Goal: Find specific page/section

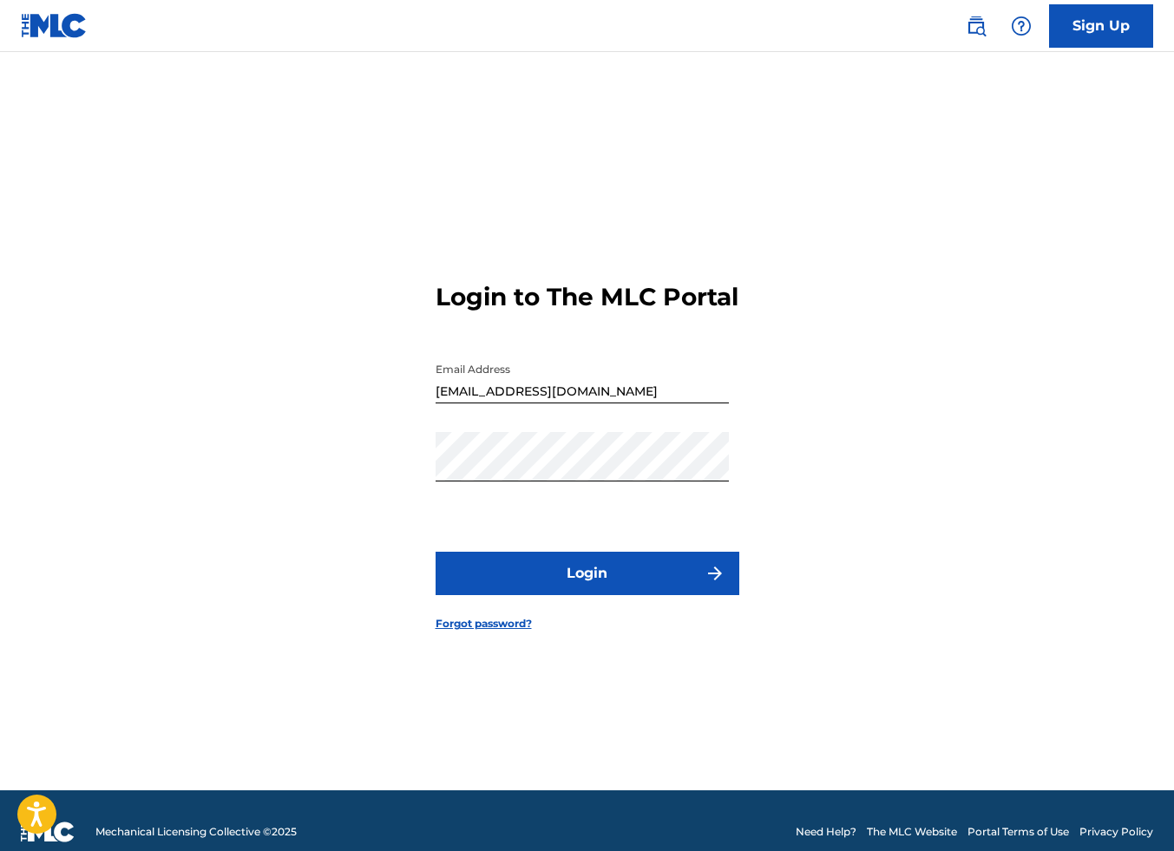
click at [581, 579] on button "Login" at bounding box center [588, 573] width 304 height 43
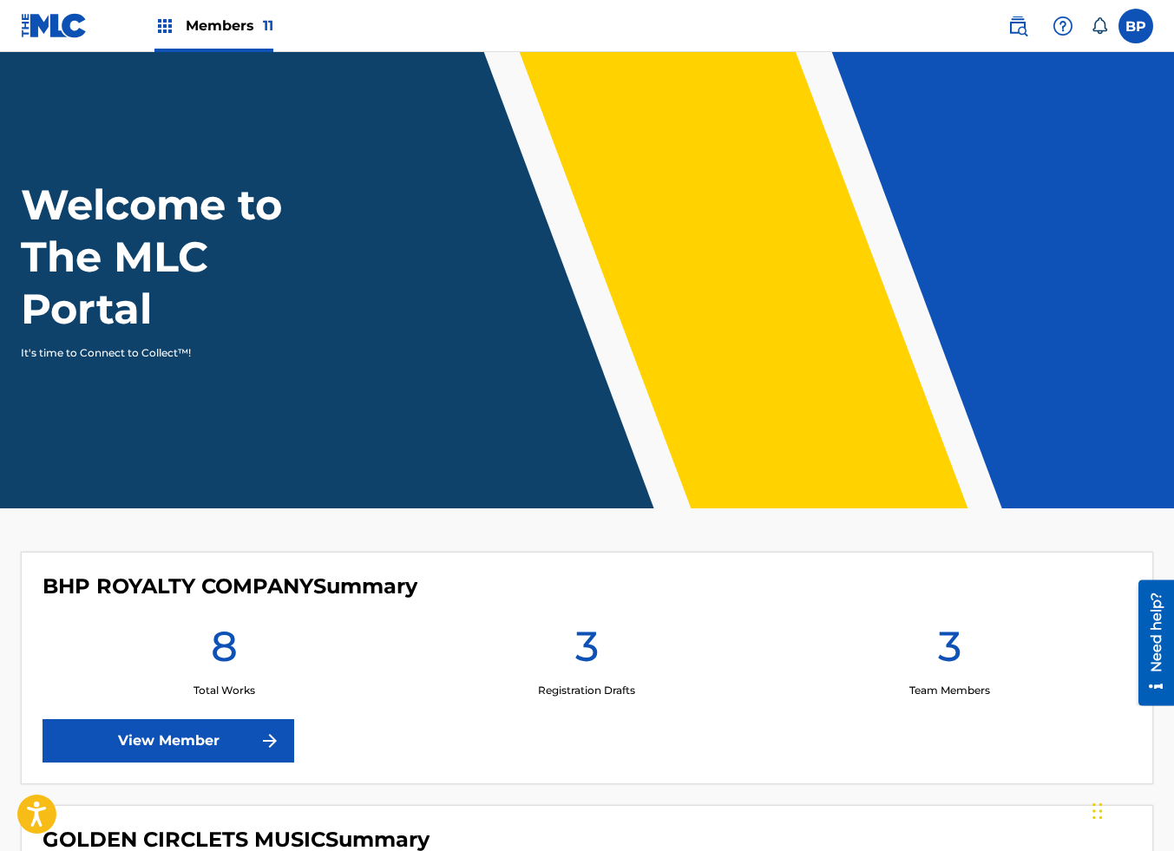
click at [229, 27] on span "Members 11" at bounding box center [230, 26] width 88 height 20
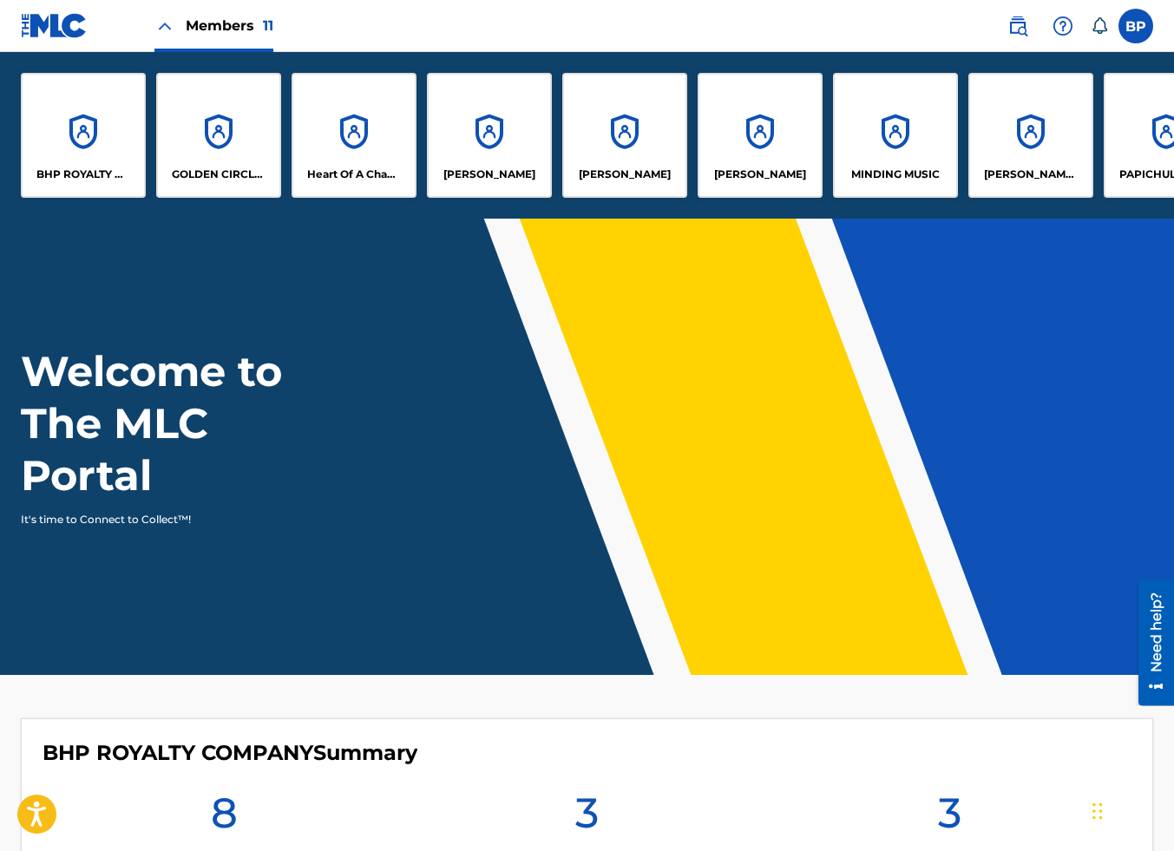
click at [521, 134] on div "[PERSON_NAME]" at bounding box center [489, 135] width 125 height 125
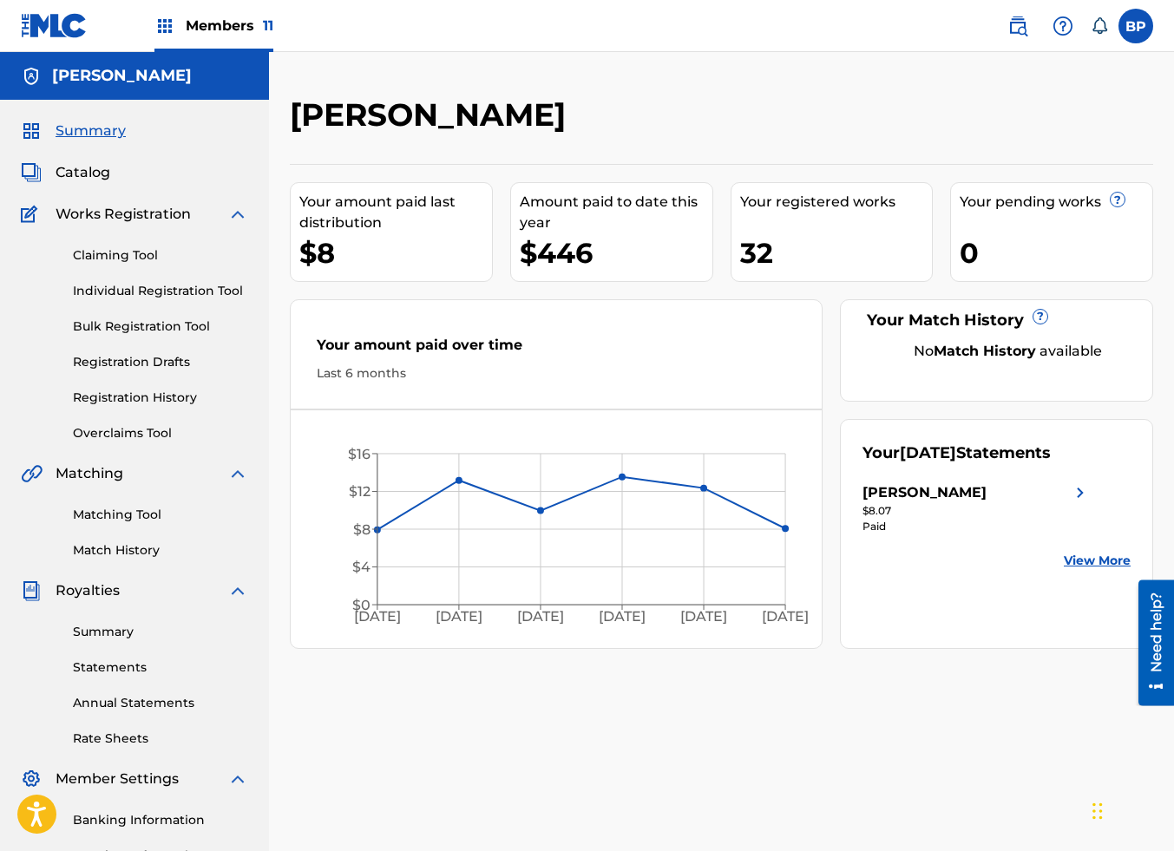
click at [953, 490] on div "[PERSON_NAME]" at bounding box center [924, 492] width 124 height 21
